Goal: Unclear

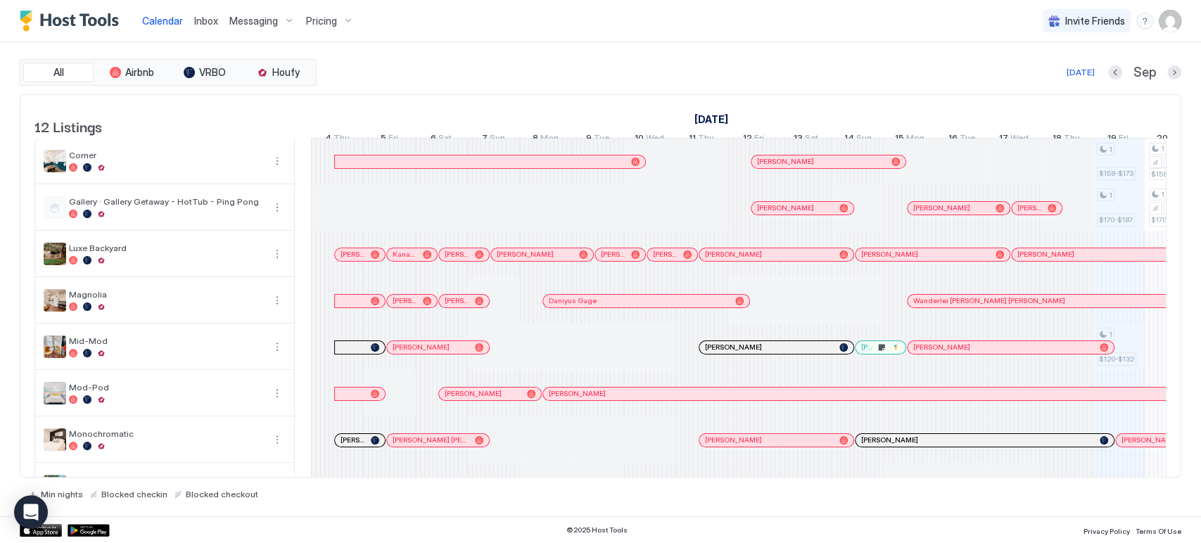
scroll to position [0, 430]
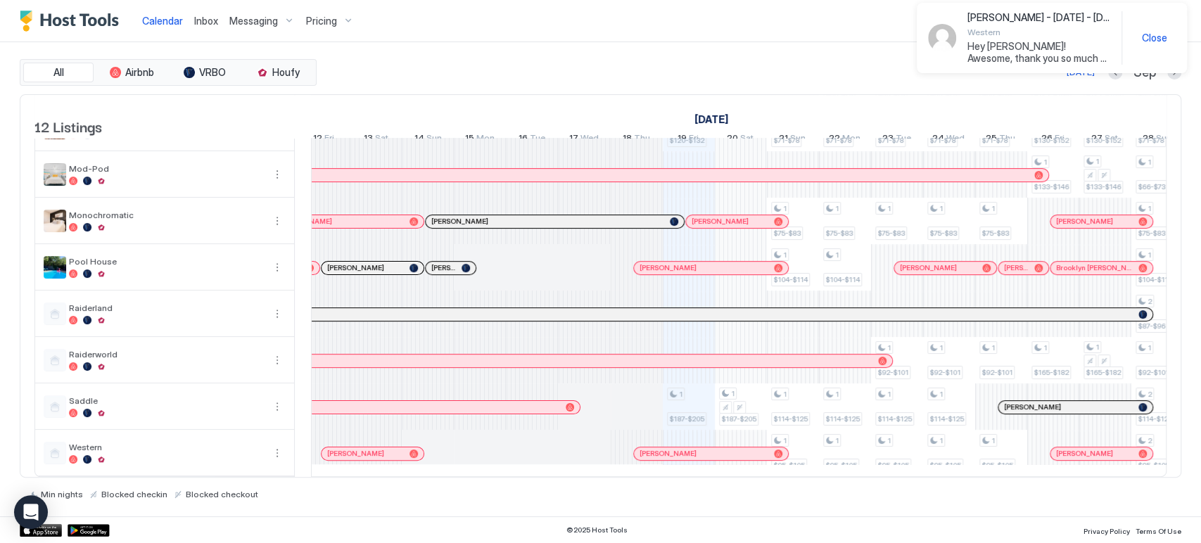
click at [713, 355] on div at bounding box center [713, 360] width 11 height 11
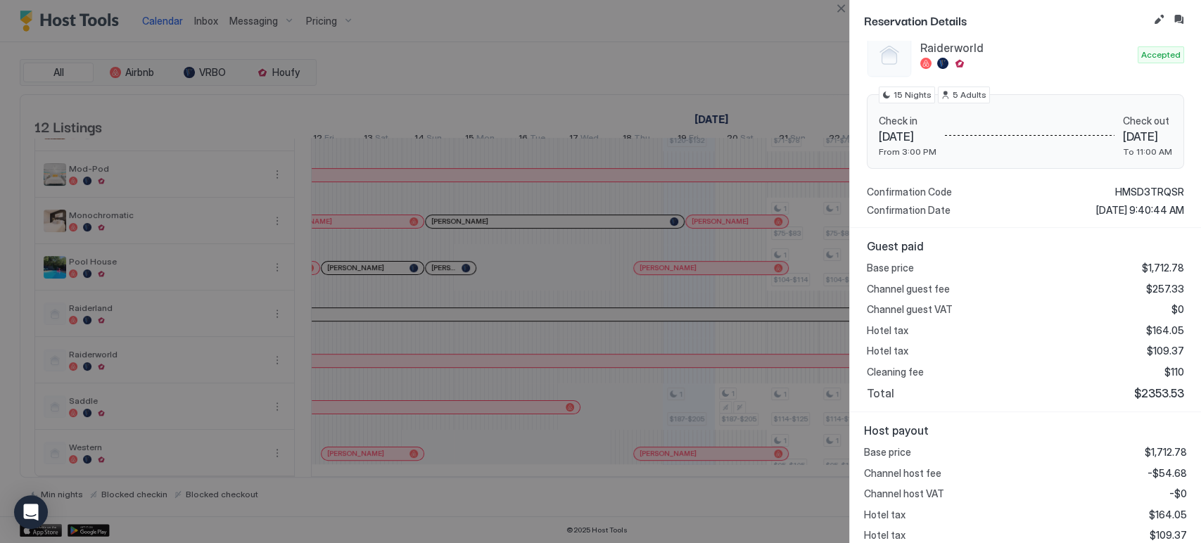
scroll to position [208, 0]
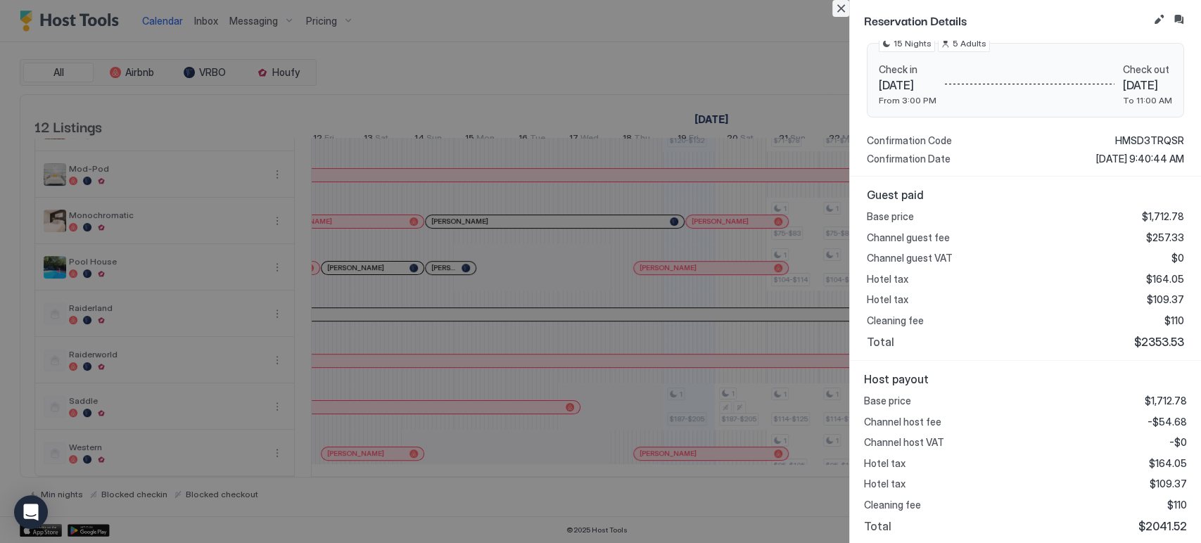
click at [836, 10] on button "Close" at bounding box center [840, 8] width 17 height 17
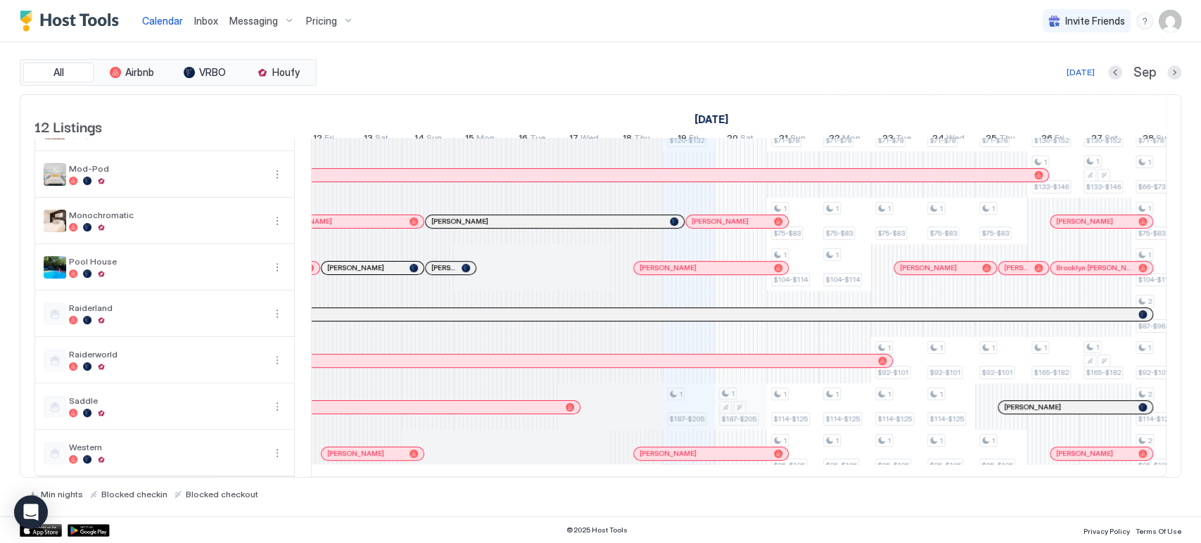
scroll to position [241, 0]
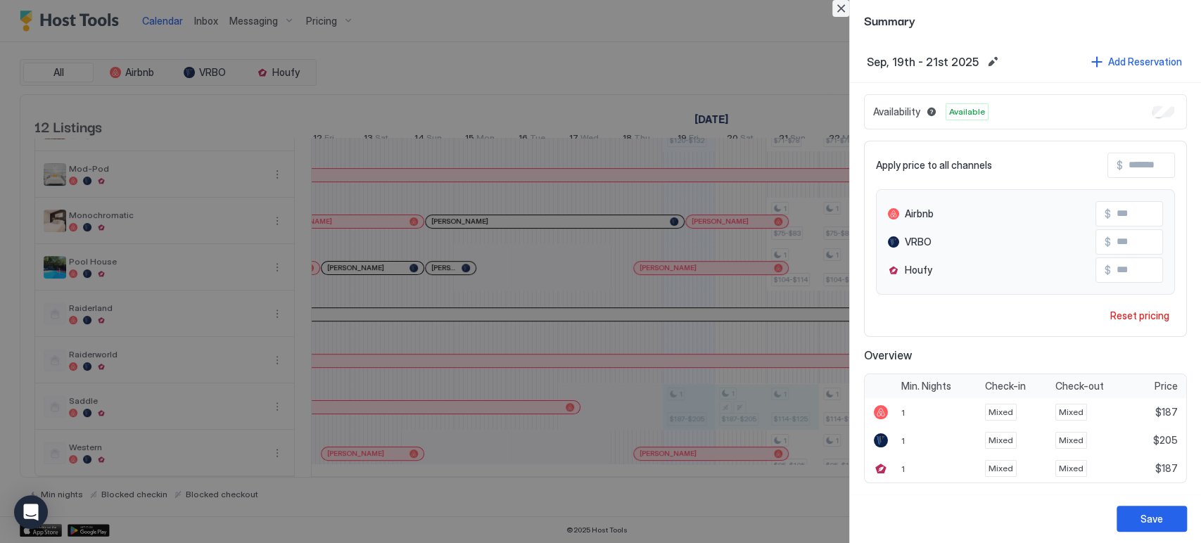
click at [842, 6] on button "Close" at bounding box center [840, 8] width 17 height 17
